Goal: Task Accomplishment & Management: Complete application form

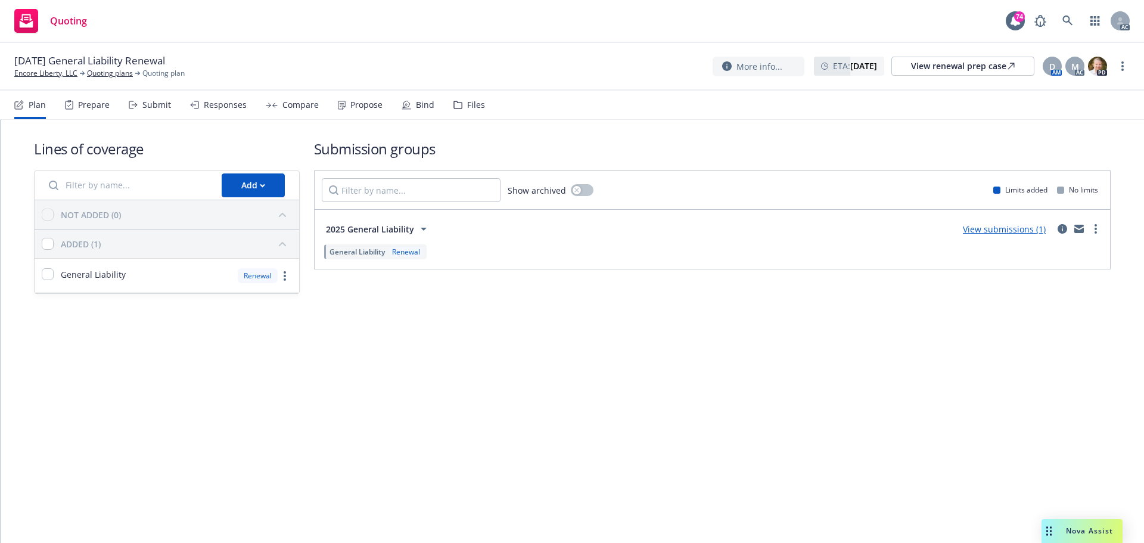
click at [138, 106] on div "Submit" at bounding box center [150, 105] width 42 height 29
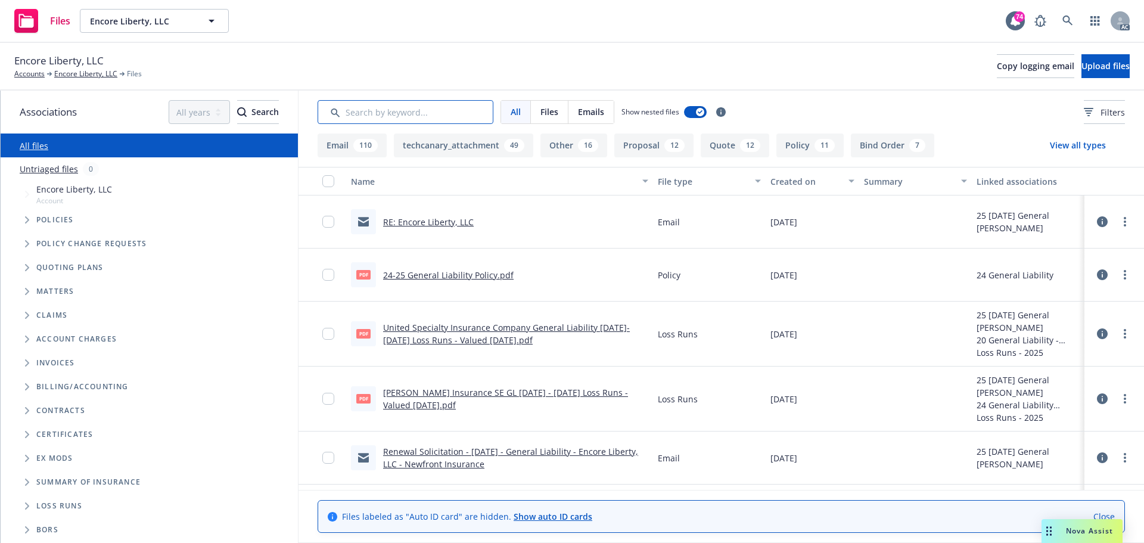
click at [430, 111] on input "Search by keyword..." at bounding box center [406, 112] width 176 height 24
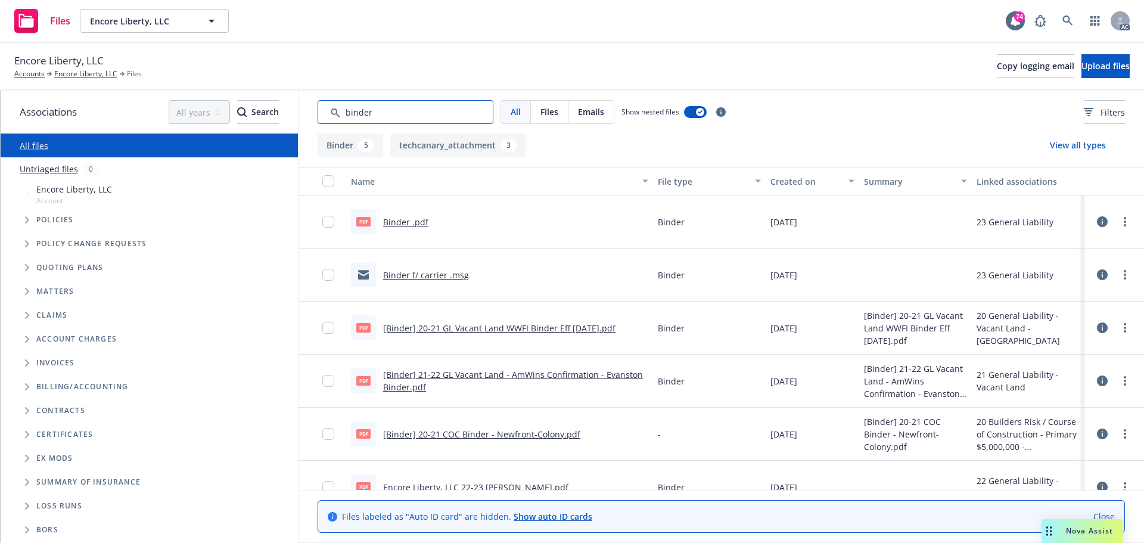
drag, startPoint x: 386, startPoint y: 112, endPoint x: 316, endPoint y: 110, distance: 69.7
click at [316, 110] on div "All Files Emails Show nested files Filters" at bounding box center [722, 112] width 846 height 43
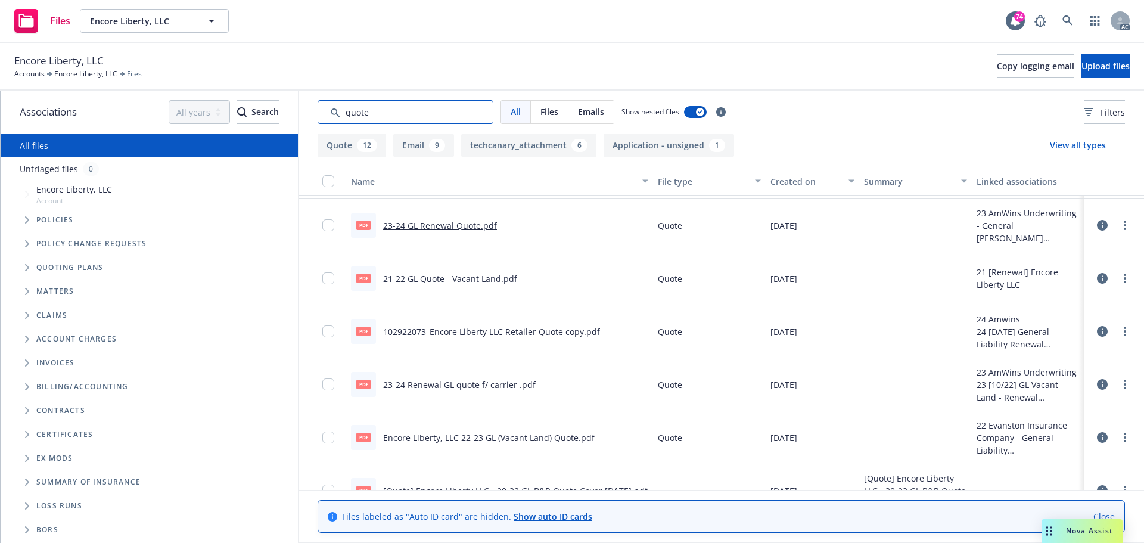
scroll to position [298, 0]
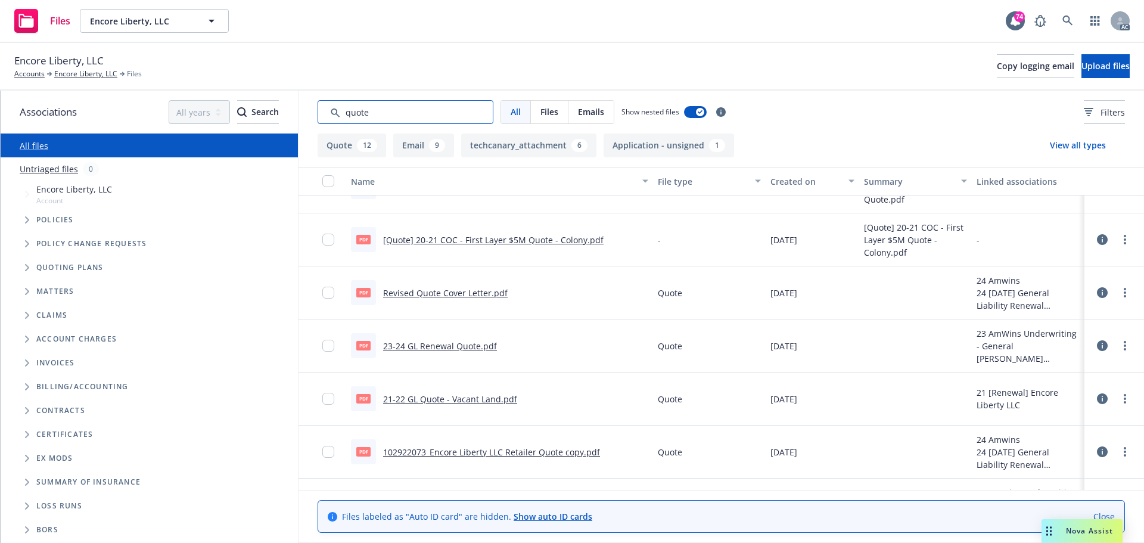
type input "quote"
click at [476, 294] on link "Revised Quote Cover Letter.pdf" at bounding box center [445, 292] width 125 height 11
